Goal: Task Accomplishment & Management: Complete application form

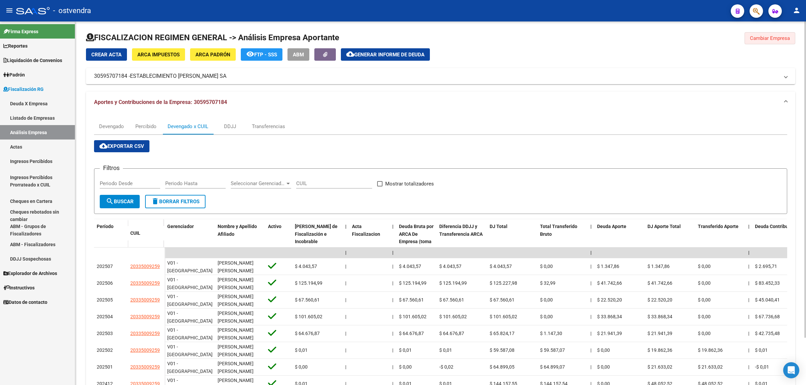
click at [781, 39] on span "Cambiar Empresa" at bounding box center [770, 38] width 40 height 6
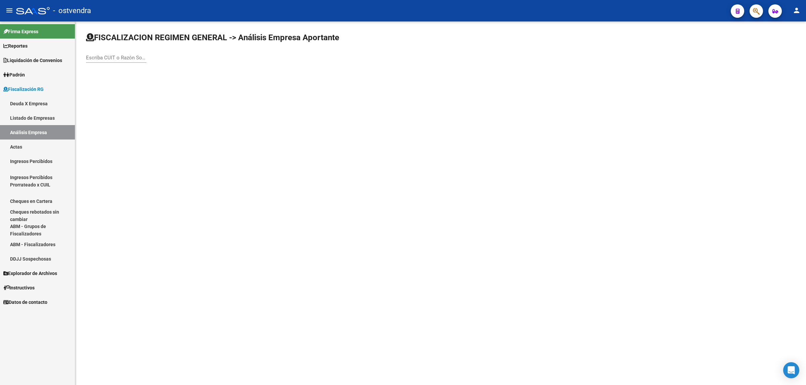
click at [132, 60] on input "Escriba CUIT o Razón Social para buscar" at bounding box center [116, 58] width 60 height 6
paste input "20252485504"
type input "20252485504"
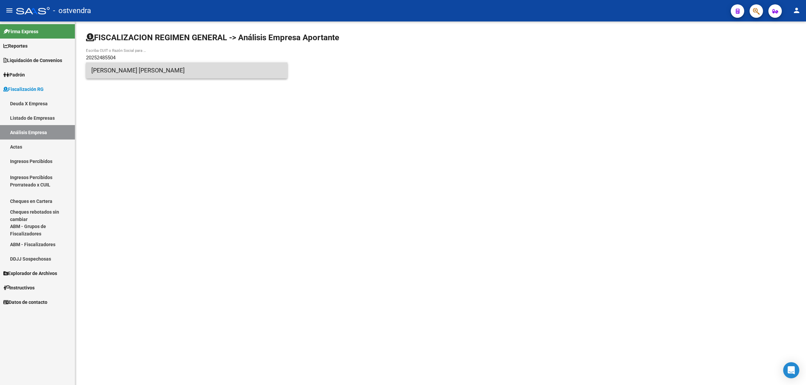
click at [177, 74] on span "[PERSON_NAME] [PERSON_NAME]" at bounding box center [186, 70] width 191 height 16
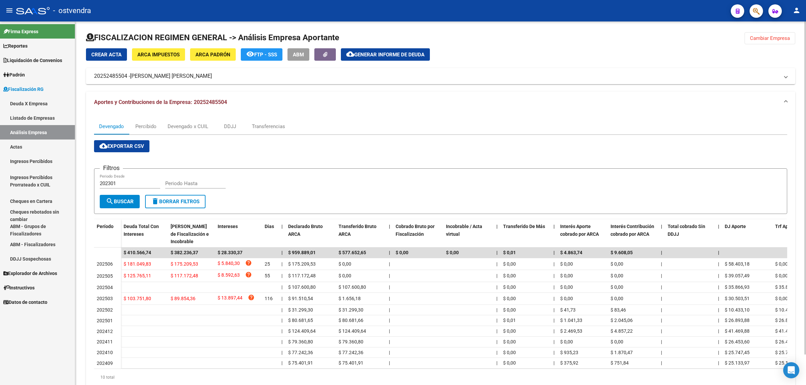
click at [130, 149] on button "cloud_download Exportar CSV" at bounding box center [121, 146] width 55 height 12
click at [200, 124] on div "Devengado x CUIL" at bounding box center [188, 126] width 41 height 7
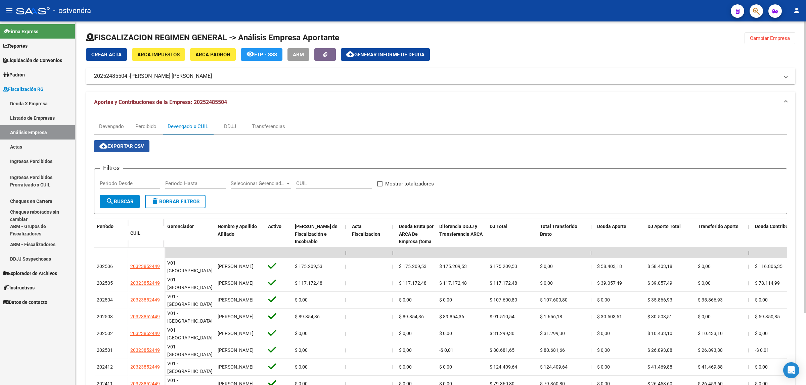
click at [122, 148] on span "cloud_download Exportar CSV" at bounding box center [121, 146] width 45 height 6
click at [371, 53] on span "Generar informe de deuda" at bounding box center [389, 55] width 70 height 6
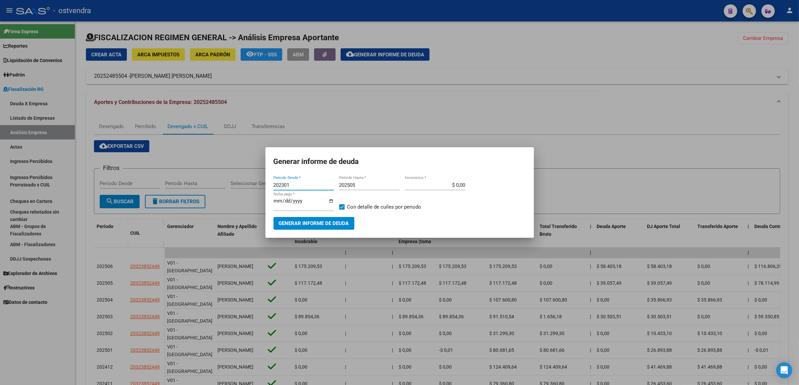
click at [304, 184] on input "202301" at bounding box center [304, 185] width 60 height 6
type input "201901"
type input "202508"
type input "[DATE]"
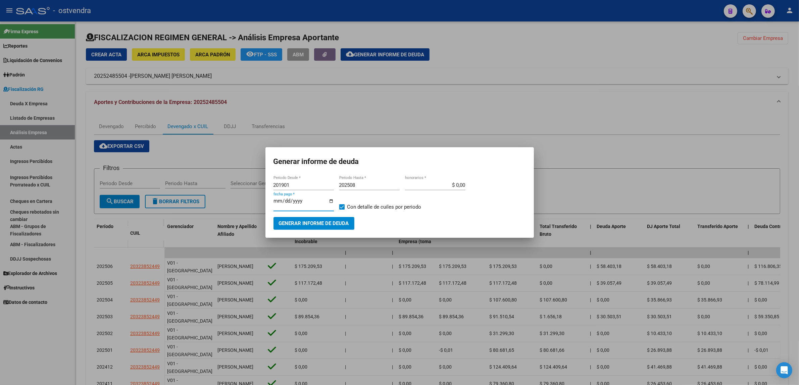
click at [319, 224] on span "Generar informe de deuda" at bounding box center [314, 224] width 70 height 6
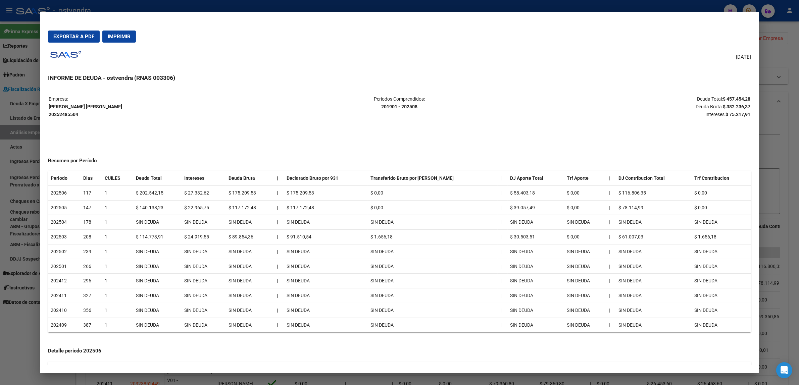
click at [78, 38] on span "Exportar a PDF" at bounding box center [73, 37] width 41 height 6
click at [774, 81] on div at bounding box center [399, 192] width 799 height 385
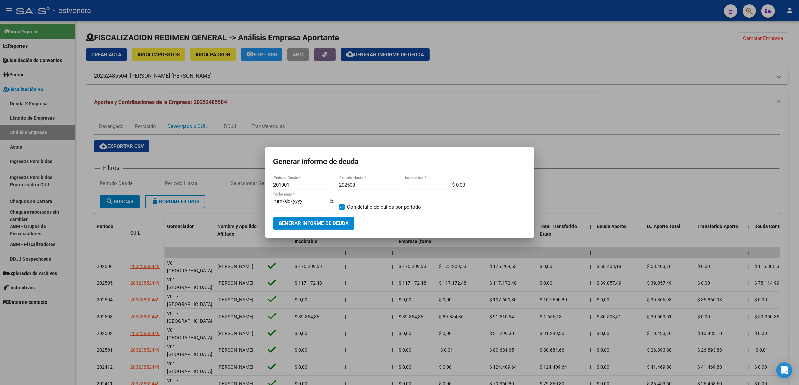
click at [774, 81] on div at bounding box center [399, 192] width 799 height 385
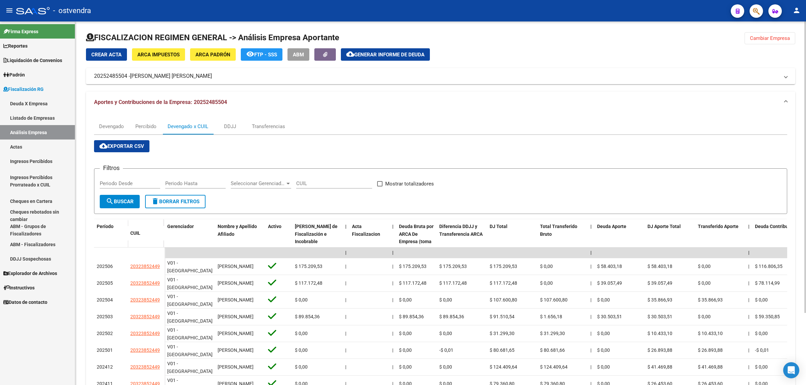
click at [759, 34] on button "Cambiar Empresa" at bounding box center [769, 38] width 51 height 12
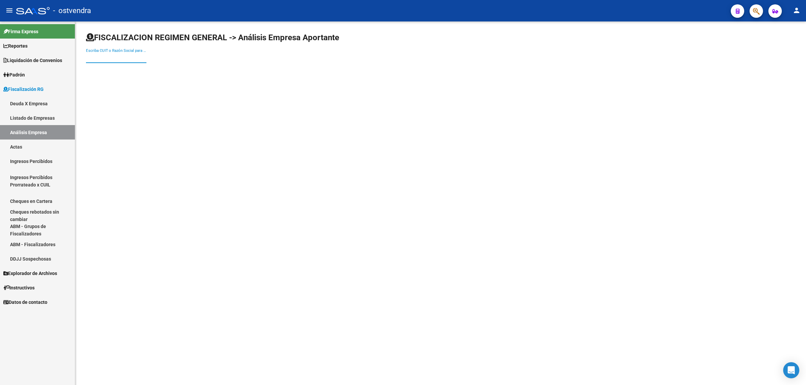
click at [111, 57] on input "Escriba CUIT o Razón Social para buscar" at bounding box center [116, 58] width 60 height 6
paste input "30717477738"
type input "30717477738"
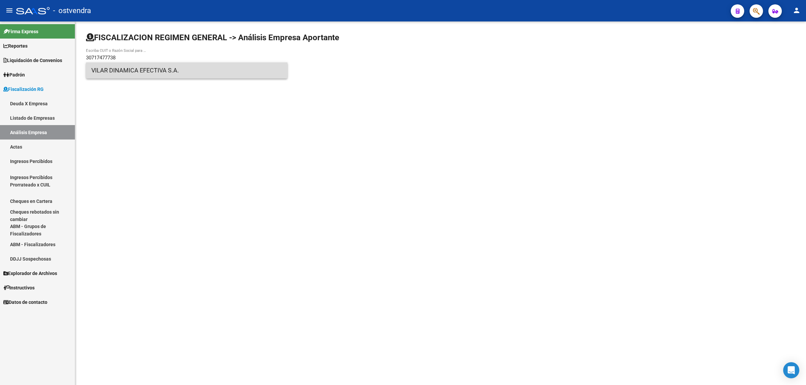
click at [130, 67] on span "VILAR DINAMICA EFECTIVA S.A." at bounding box center [186, 70] width 191 height 16
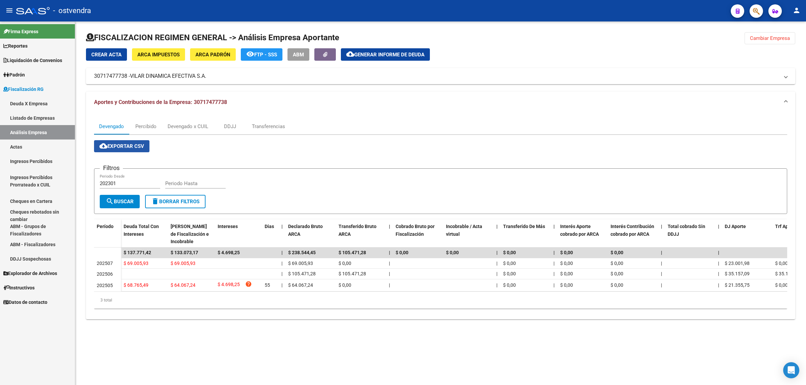
click at [132, 148] on span "cloud_download Exportar CSV" at bounding box center [121, 146] width 45 height 6
click at [194, 128] on div "Devengado x CUIL" at bounding box center [188, 126] width 41 height 7
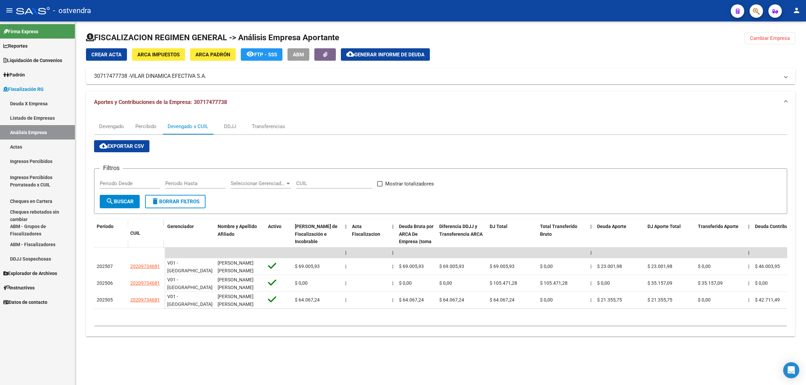
click at [136, 145] on span "cloud_download Exportar CSV" at bounding box center [121, 146] width 45 height 6
click at [384, 57] on span "Generar informe de deuda" at bounding box center [389, 55] width 70 height 6
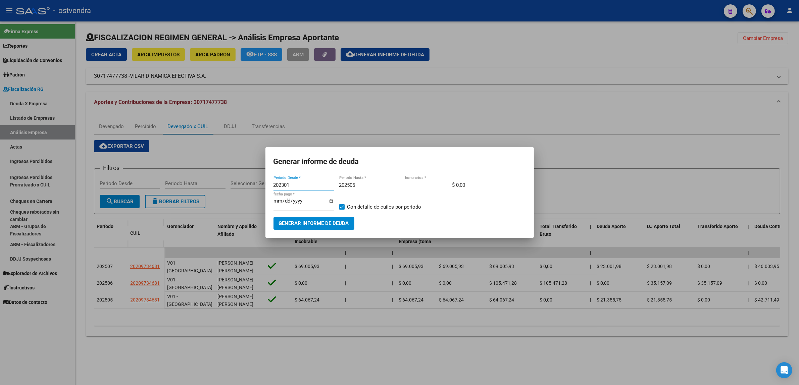
click at [302, 185] on input "202301" at bounding box center [304, 185] width 60 height 6
type input "201901"
type input "202508"
type input "[DATE]"
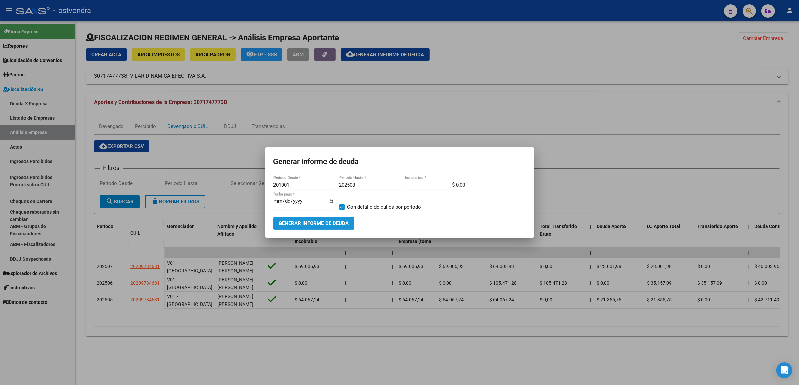
click at [318, 223] on span "Generar informe de deuda" at bounding box center [314, 224] width 70 height 6
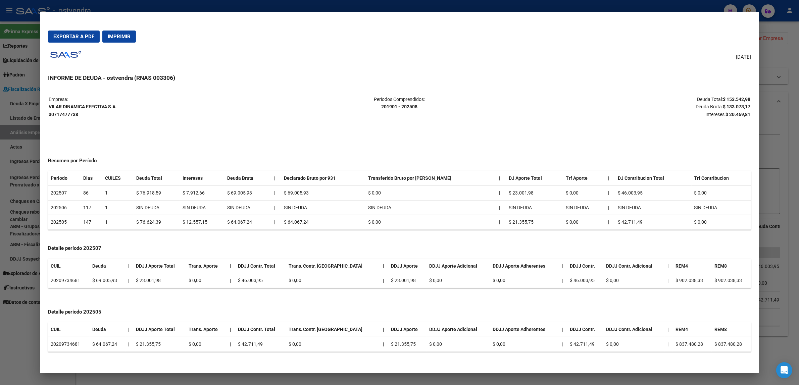
click at [80, 37] on span "Exportar a PDF" at bounding box center [73, 37] width 41 height 6
